Goal: Information Seeking & Learning: Learn about a topic

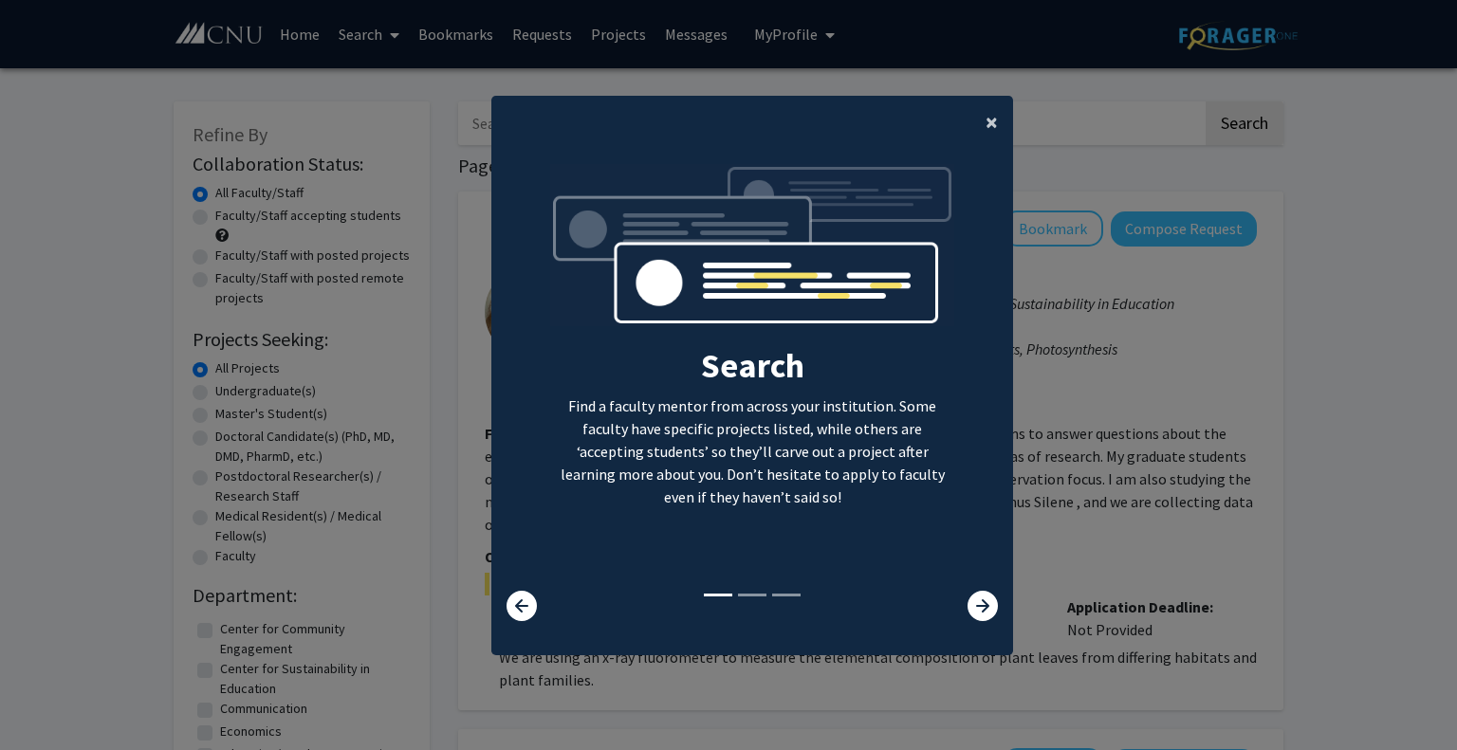
click at [972, 122] on button "×" at bounding box center [991, 122] width 43 height 53
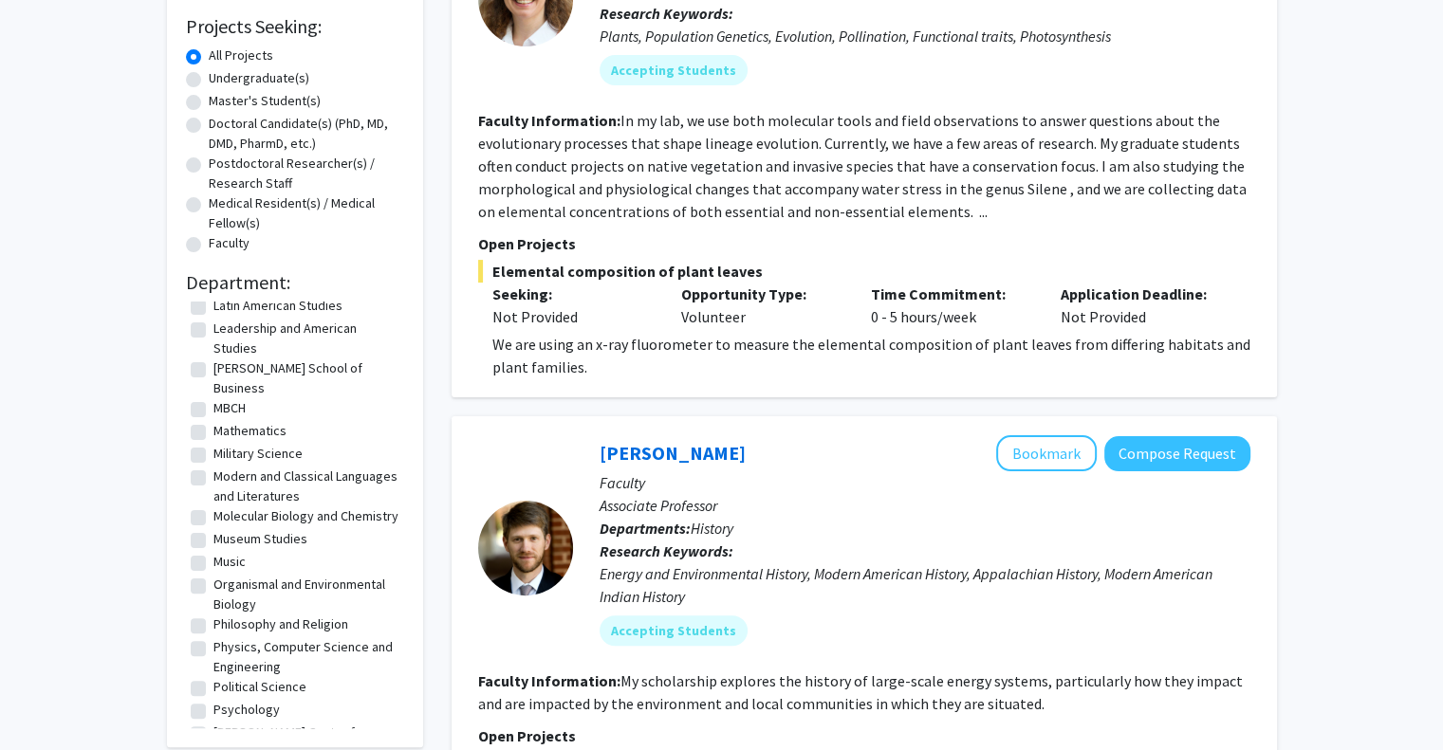
scroll to position [286, 0]
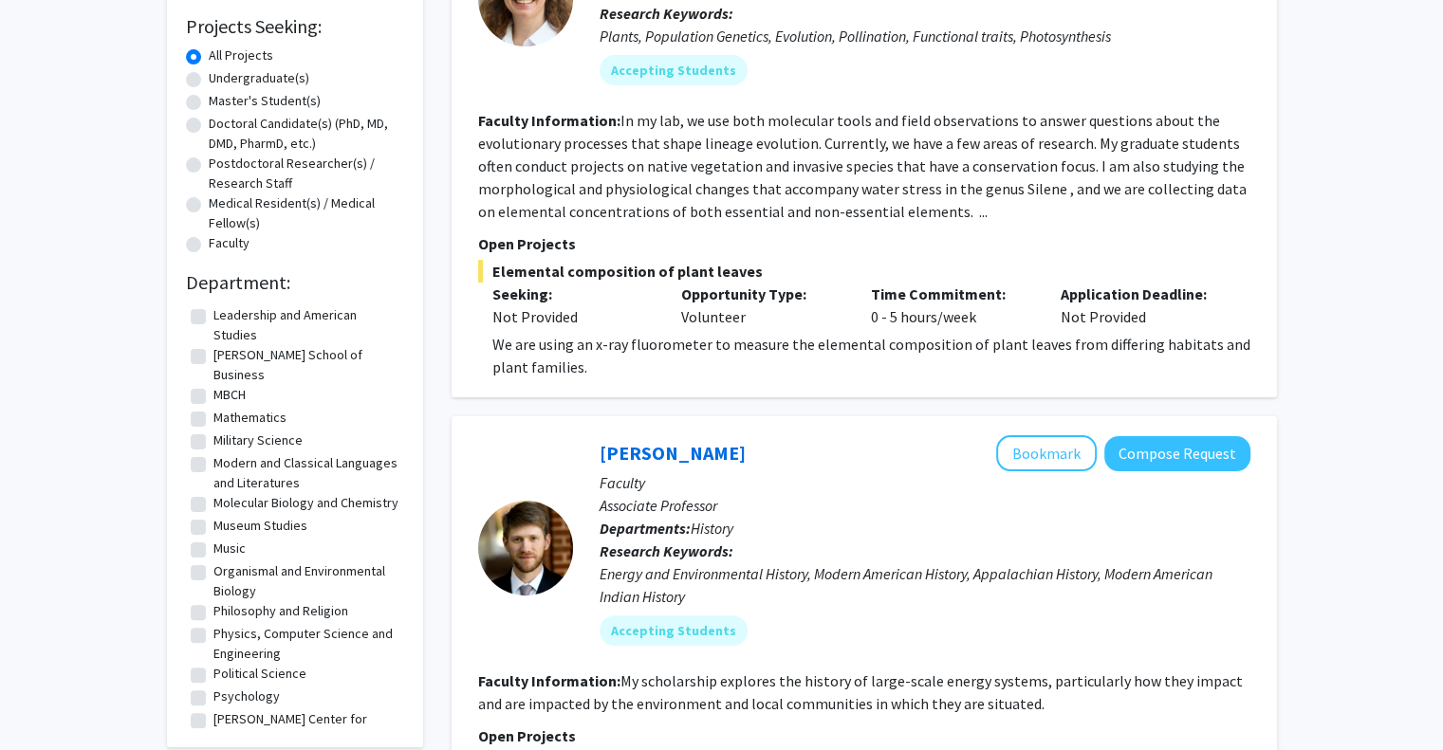
click at [213, 634] on label "Physics, Computer Science and Engineering" at bounding box center [306, 644] width 186 height 40
click at [213, 634] on input "Physics, Computer Science and Engineering" at bounding box center [219, 630] width 12 height 12
checkbox input "true"
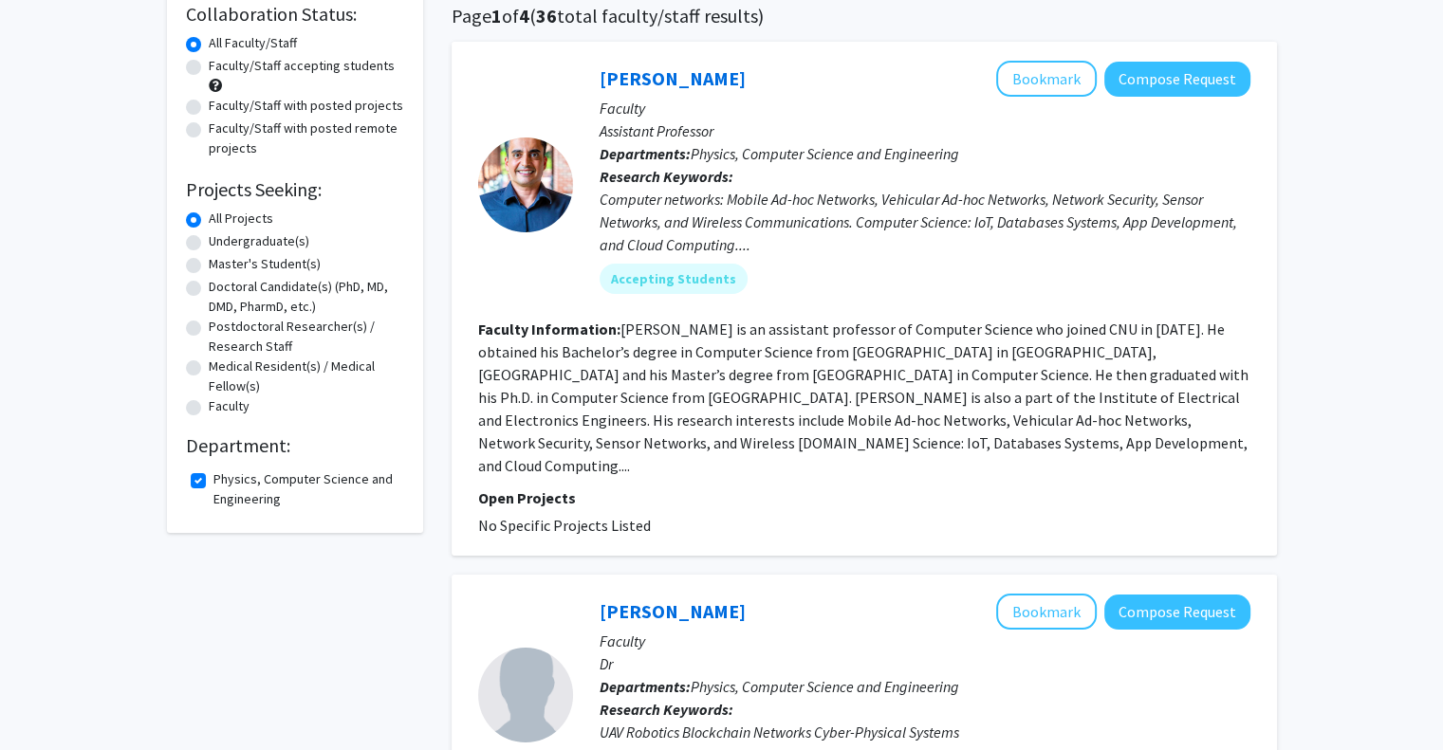
scroll to position [151, 0]
click at [689, 274] on mat-chip "Accepting Students" at bounding box center [673, 278] width 148 height 30
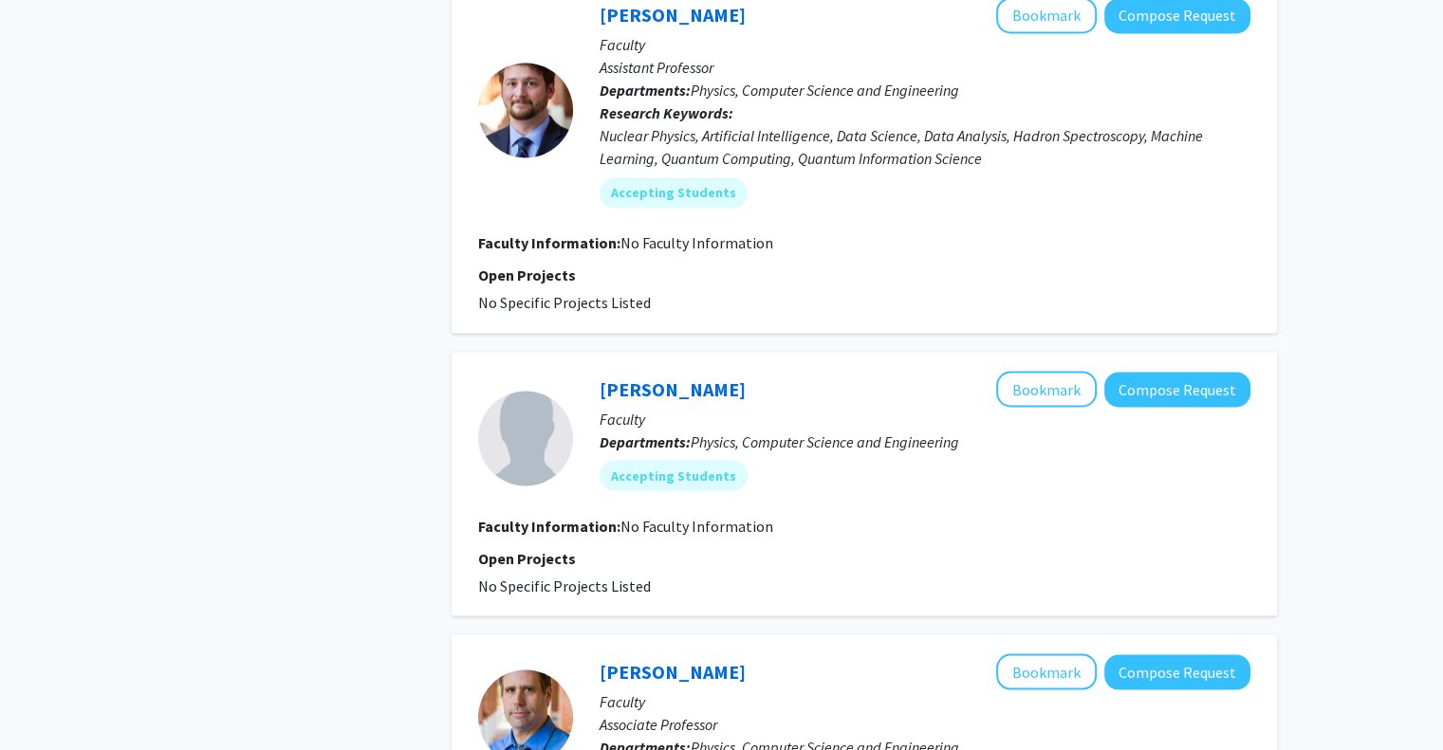
scroll to position [3521, 0]
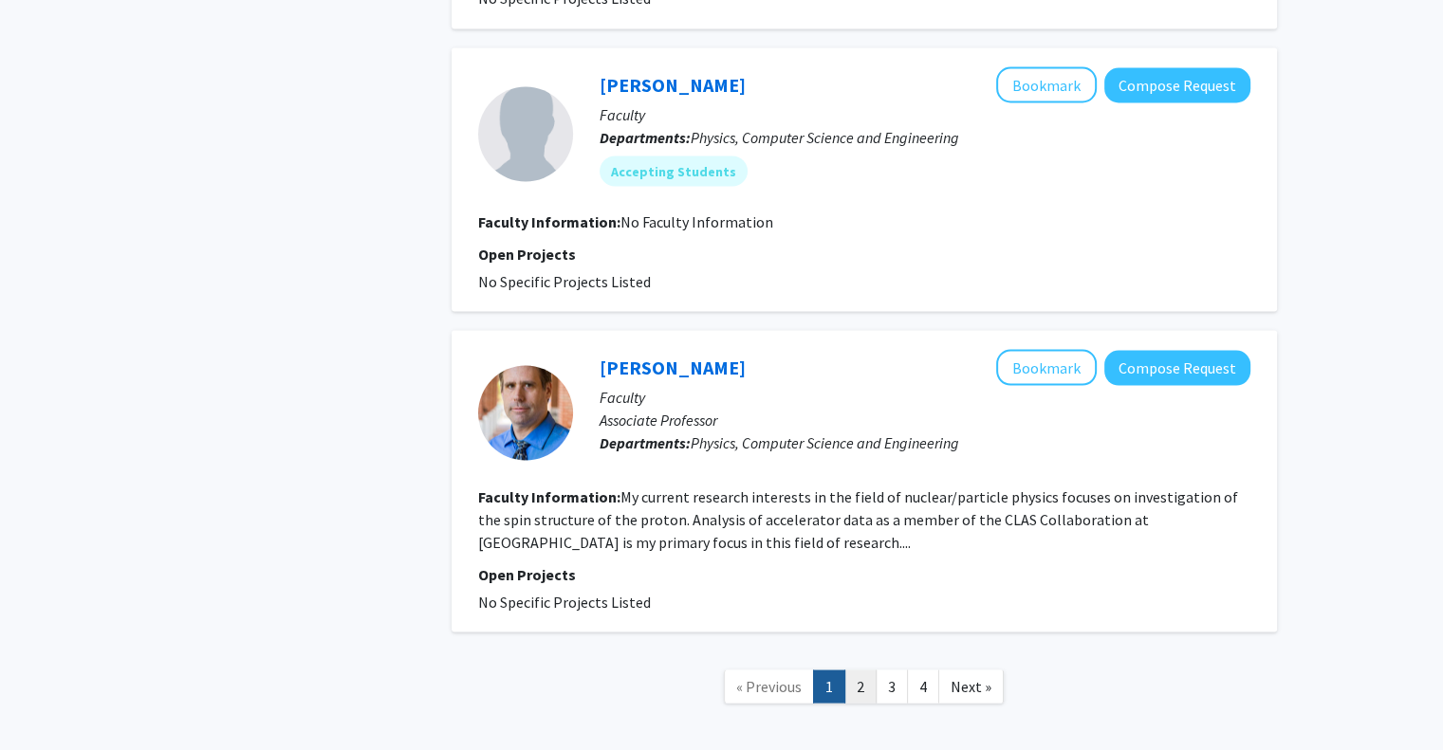
click at [868, 670] on link "2" at bounding box center [860, 686] width 32 height 33
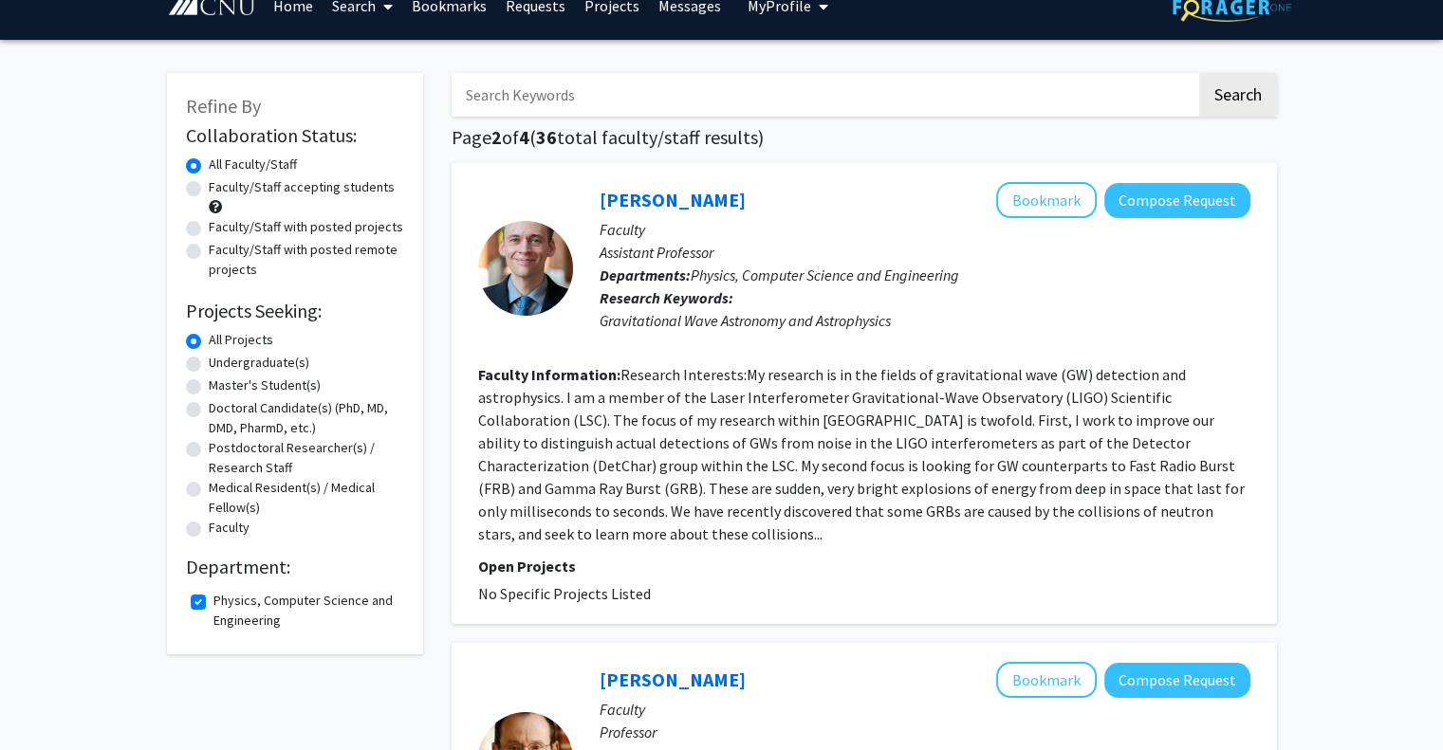
scroll to position [16, 0]
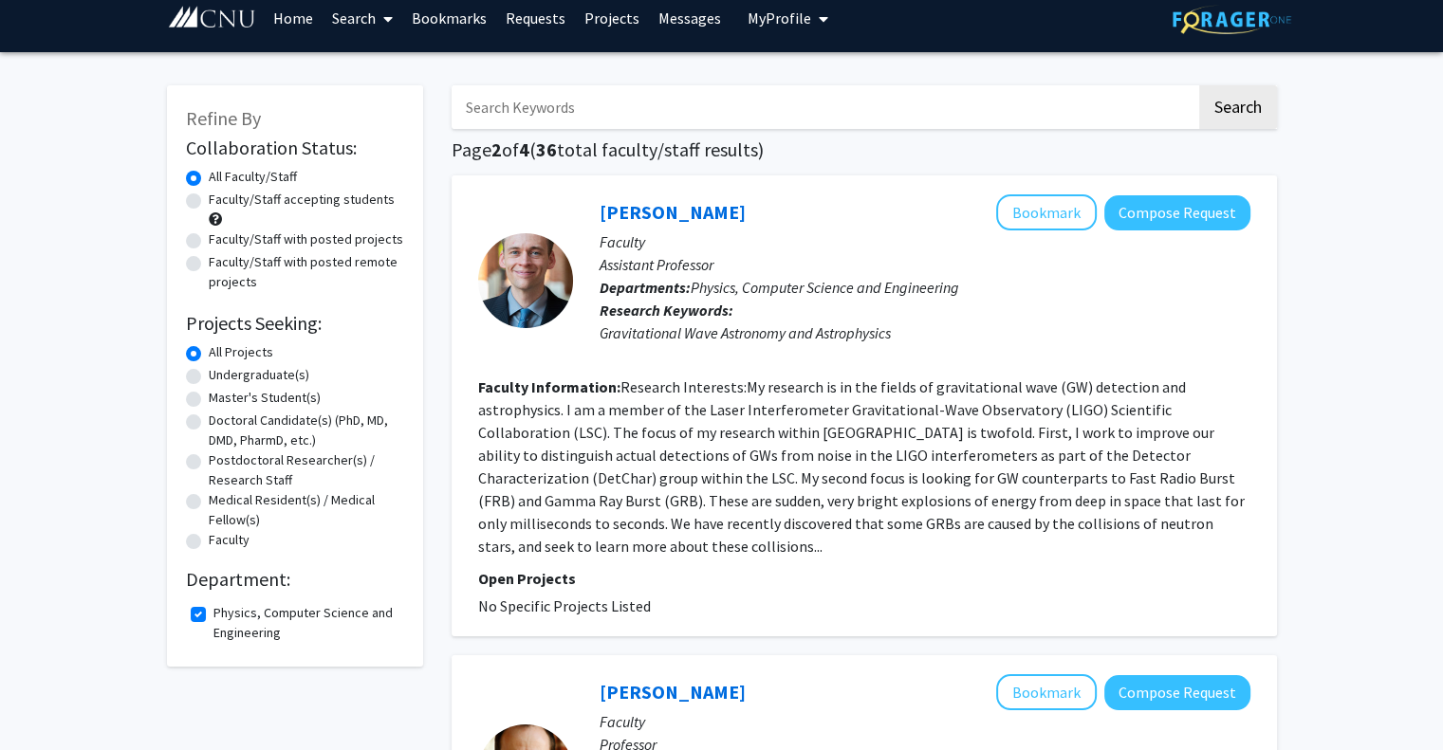
click at [209, 197] on label "Faculty/Staff accepting students" at bounding box center [302, 200] width 186 height 20
click at [209, 197] on input "Faculty/Staff accepting students" at bounding box center [215, 196] width 12 height 12
radio input "true"
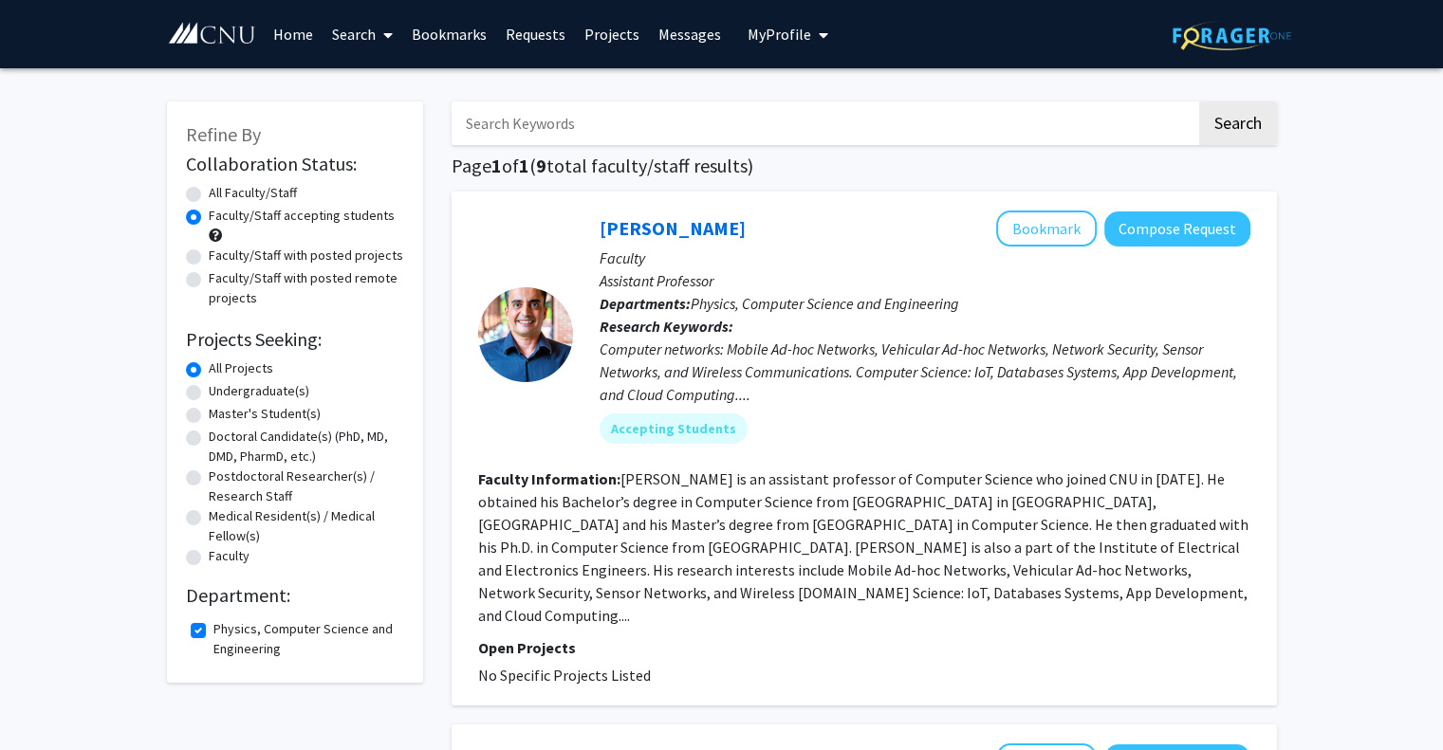
click at [209, 252] on label "Faculty/Staff with posted projects" at bounding box center [306, 256] width 194 height 20
click at [209, 252] on input "Faculty/Staff with posted projects" at bounding box center [215, 252] width 12 height 12
radio input "true"
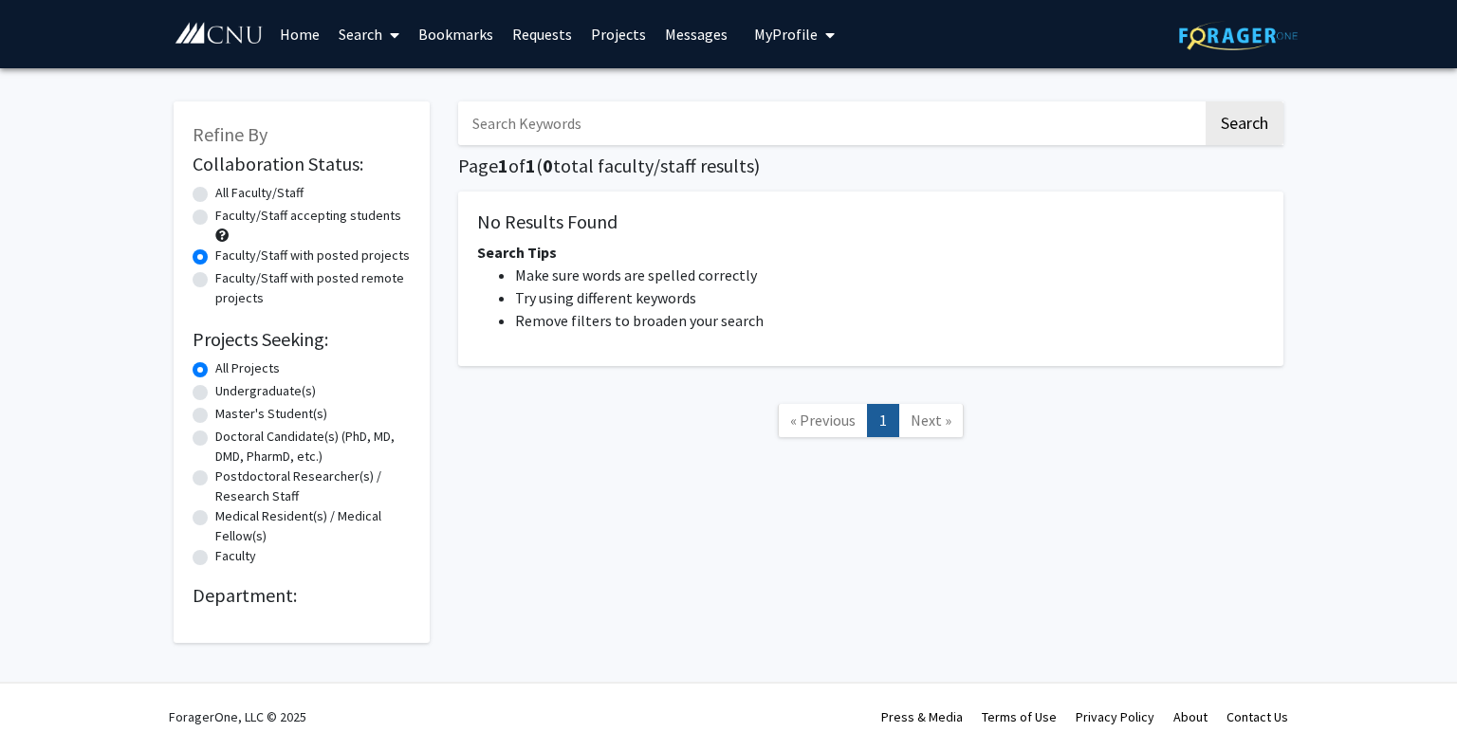
click at [215, 286] on label "Faculty/Staff with posted remote projects" at bounding box center [312, 288] width 195 height 40
click at [215, 281] on input "Faculty/Staff with posted remote projects" at bounding box center [221, 274] width 12 height 12
radio input "true"
click at [215, 212] on label "Faculty/Staff accepting students" at bounding box center [308, 216] width 186 height 20
click at [215, 212] on input "Faculty/Staff accepting students" at bounding box center [221, 212] width 12 height 12
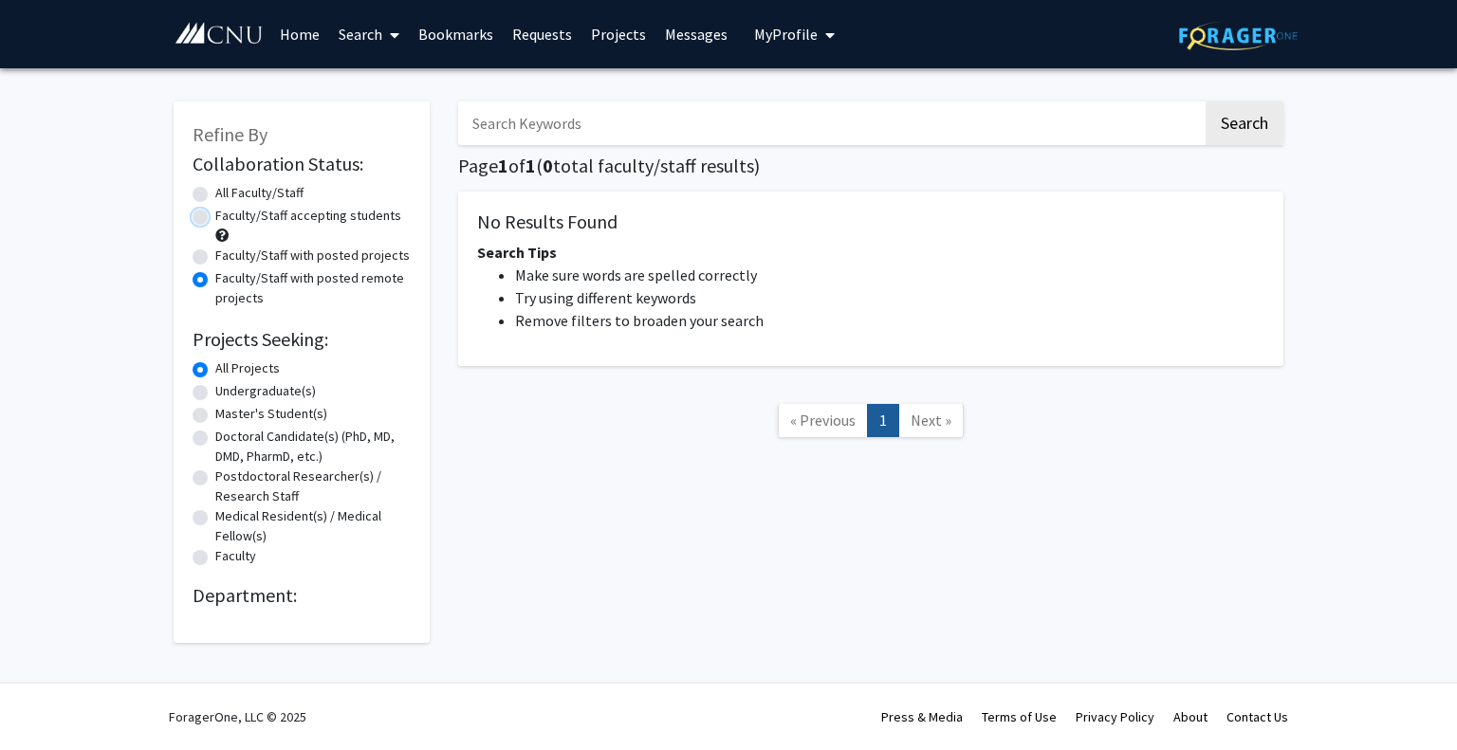
radio input "true"
